Goal: Task Accomplishment & Management: Use online tool/utility

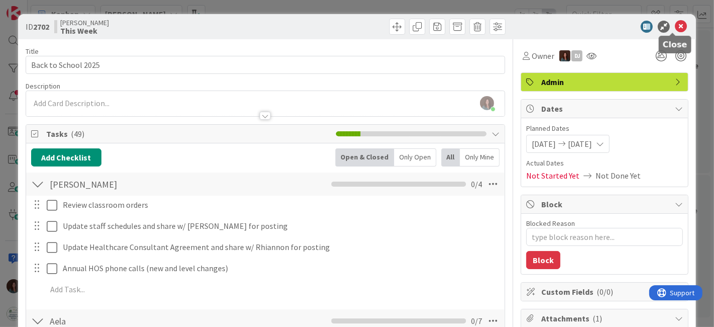
click at [675, 28] on icon at bounding box center [681, 27] width 12 height 12
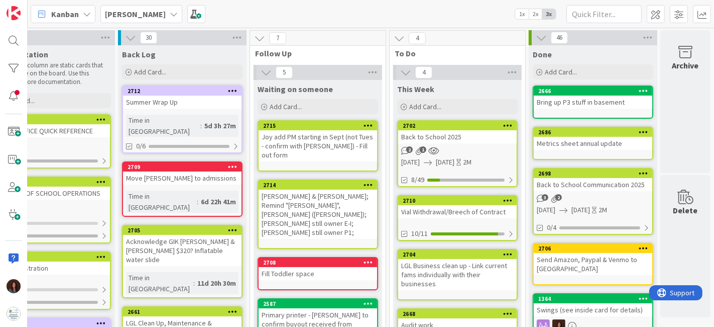
click at [448, 138] on div "Back to School 2025" at bounding box center [457, 136] width 119 height 13
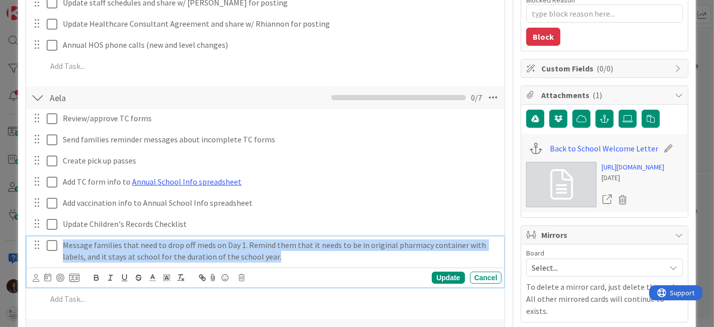
drag, startPoint x: 300, startPoint y: 256, endPoint x: 34, endPoint y: 237, distance: 266.9
click at [34, 237] on div "Message families that need to drop off meds on Day 1. Remind them that it needs…" at bounding box center [267, 250] width 472 height 29
copy p "Message families that need to drop off meds on Day 1. Remind them that it needs…"
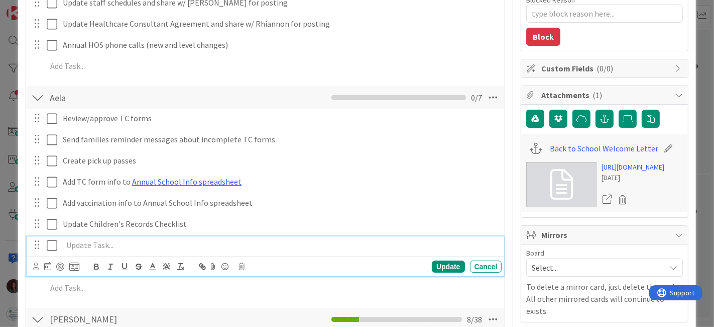
scroll to position [446, 0]
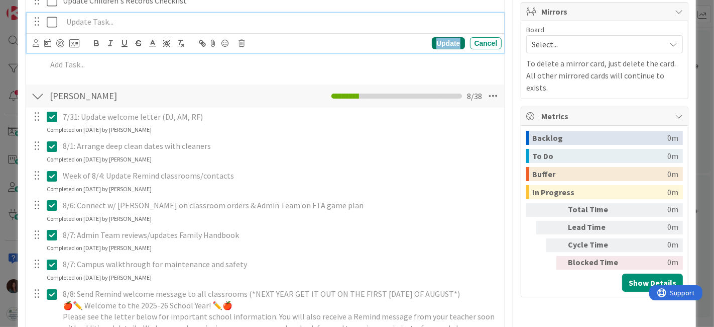
click at [447, 43] on div "Update" at bounding box center [448, 43] width 33 height 12
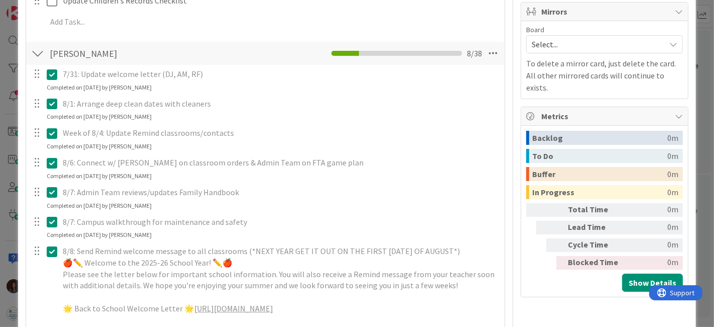
type textarea "x"
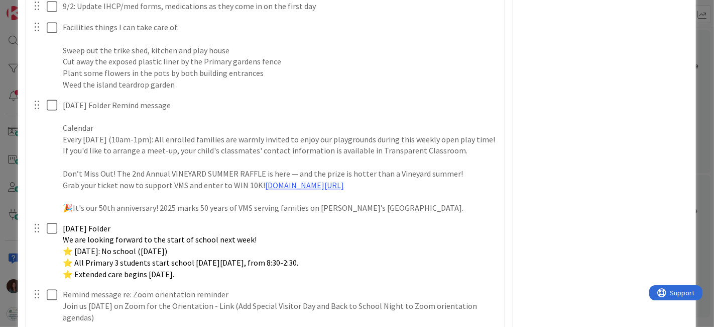
scroll to position [2400, 0]
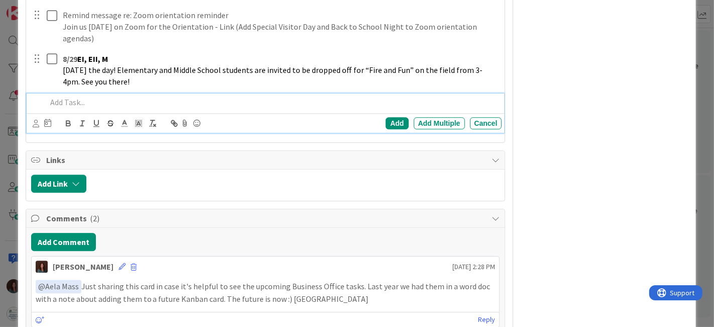
click at [88, 105] on p at bounding box center [273, 102] width 452 height 12
paste div
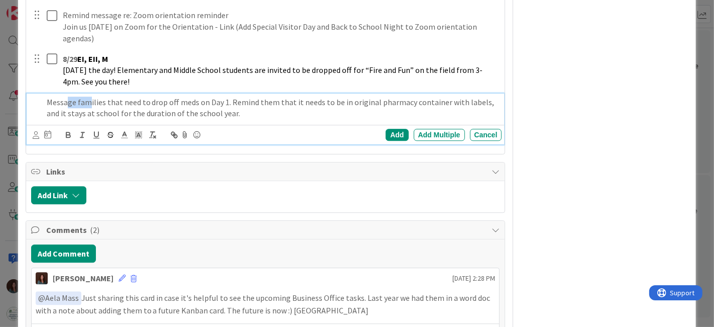
drag, startPoint x: 88, startPoint y: 105, endPoint x: 64, endPoint y: 110, distance: 24.4
click at [64, 109] on p "Message families that need to drop off meds on Day 1. Remind them that it needs…" at bounding box center [273, 107] width 452 height 23
click at [44, 111] on div "Message families that need to drop off meds on Day 1. Remind them that it needs…" at bounding box center [273, 107] width 460 height 29
click at [386, 141] on div "Add" at bounding box center [397, 135] width 23 height 12
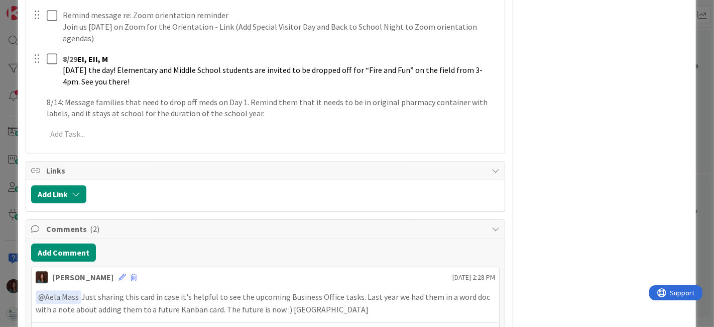
type textarea "x"
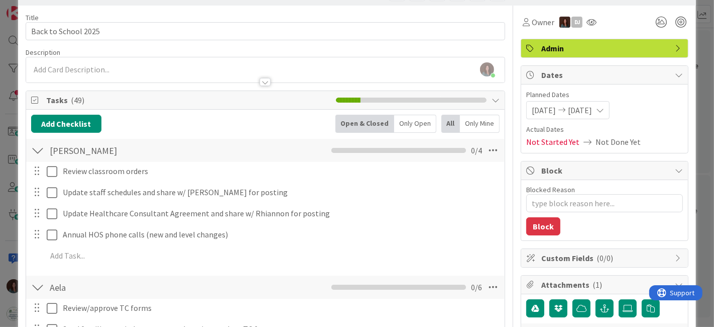
scroll to position [0, 0]
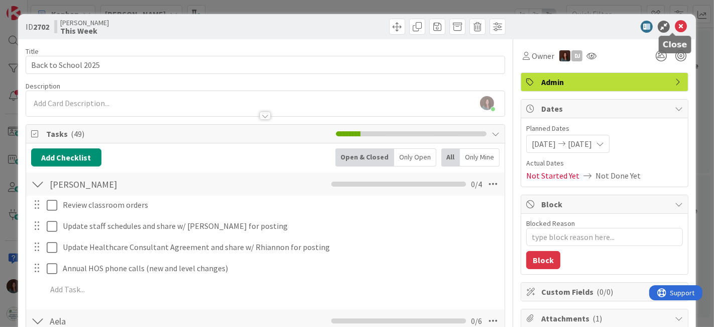
click at [675, 22] on icon at bounding box center [681, 27] width 12 height 12
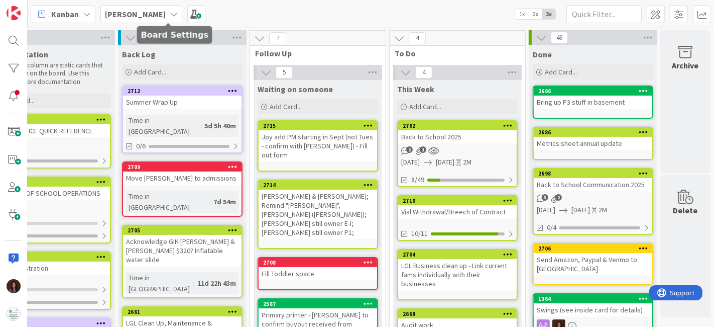
click at [135, 16] on b "[PERSON_NAME]" at bounding box center [135, 14] width 61 height 10
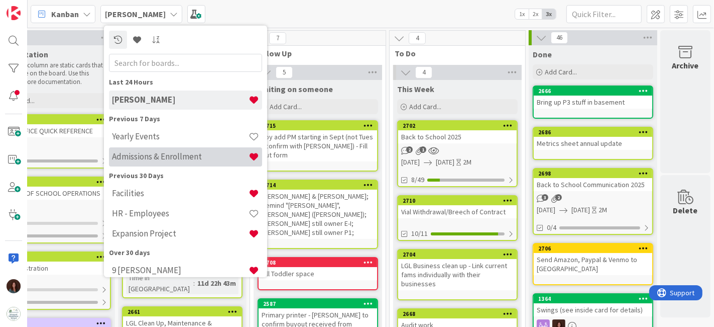
click at [176, 156] on h4 "Admissions & Enrollment" at bounding box center [180, 156] width 137 height 10
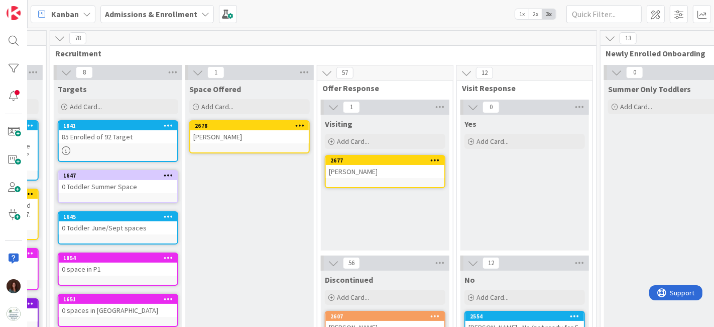
scroll to position [0, 513]
